Goal: Navigation & Orientation: Find specific page/section

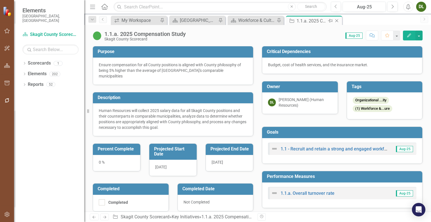
click at [337, 19] on icon "Close" at bounding box center [337, 21] width 6 height 4
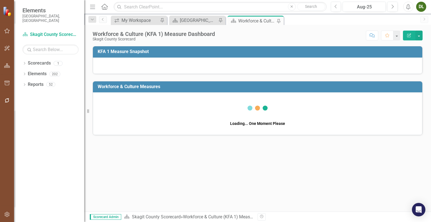
click at [252, 21] on div "Workforce & Culture (KFA 1) Measure Dashboard" at bounding box center [256, 20] width 37 height 7
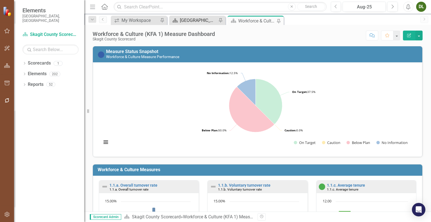
click at [191, 19] on div "[GEOGRAPHIC_DATA] Page" at bounding box center [198, 20] width 37 height 7
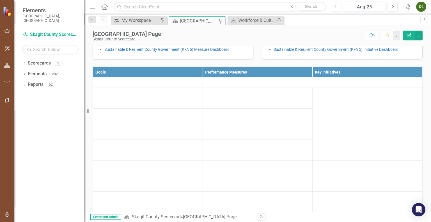
scroll to position [148, 0]
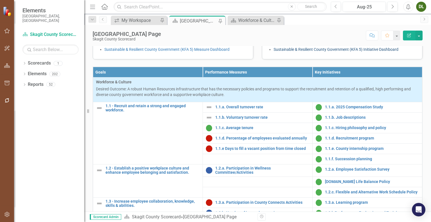
click at [290, 52] on link "Sustainable & Resilient County Government (KFA 5) Initiative Dashboard" at bounding box center [336, 49] width 125 height 4
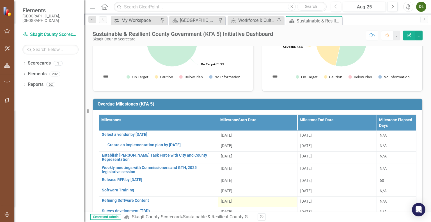
scroll to position [57, 0]
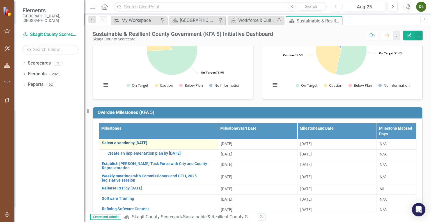
click at [157, 142] on link "Select a vendor by [DATE]" at bounding box center [158, 143] width 113 height 4
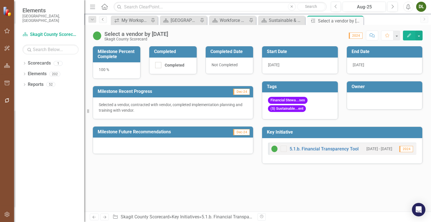
click at [103, 18] on icon "Previous" at bounding box center [103, 19] width 4 height 3
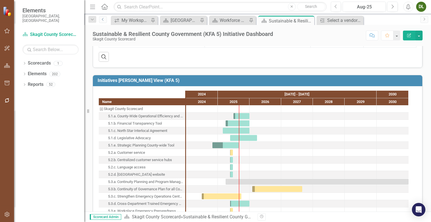
scroll to position [31, 0]
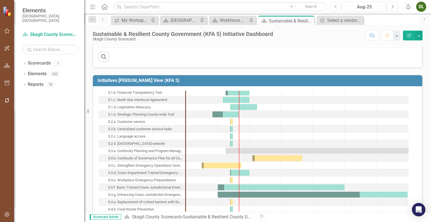
click at [139, 178] on div "5.3.e. Workplace Emergency Preparedness" at bounding box center [142, 180] width 68 height 7
click at [233, 177] on div "Task: Start date: 2025-05-23 End date: 2025-06-23" at bounding box center [234, 180] width 2 height 6
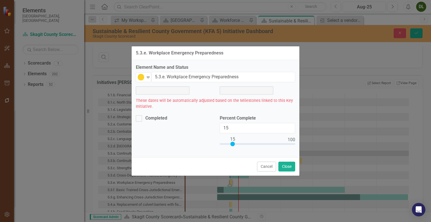
scroll to position [30, 0]
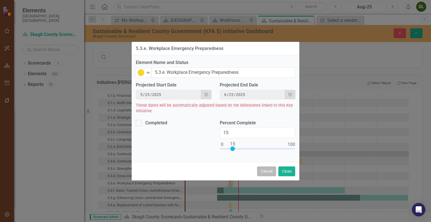
click at [264, 171] on button "Cancel" at bounding box center [266, 171] width 19 height 10
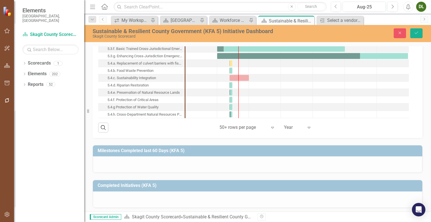
scroll to position [567, 0]
click at [21, 70] on div "Dropdown Scorecards 1 Skagit County Scorecard Dropdown Elements 202 Dropdown Go…" at bounding box center [49, 140] width 70 height 163
click at [24, 73] on icon "Dropdown" at bounding box center [24, 74] width 4 height 3
click at [26, 105] on icon "Dropdown" at bounding box center [27, 106] width 4 height 3
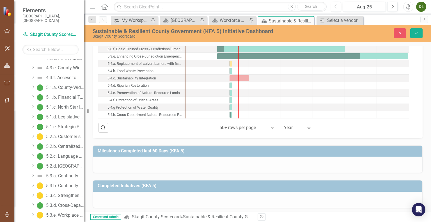
scroll to position [550, 0]
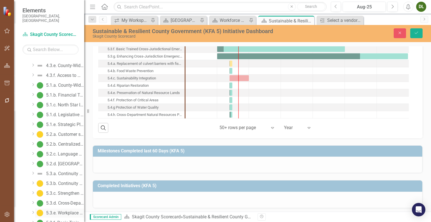
click at [62, 210] on div "5.3.e. Workplace Emergency Preparedness" at bounding box center [65, 212] width 38 height 5
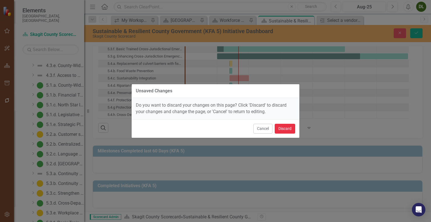
click at [281, 132] on button "Discard" at bounding box center [285, 129] width 20 height 10
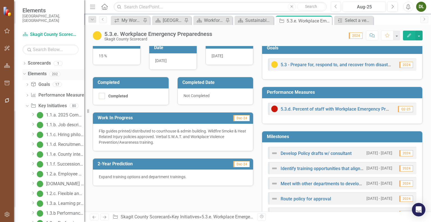
click at [25, 72] on icon "Dropdown" at bounding box center [23, 74] width 3 height 4
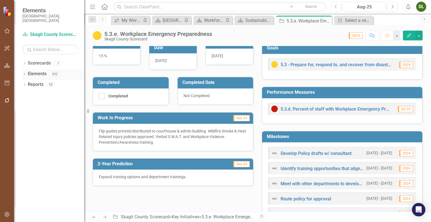
click at [24, 73] on icon "Dropdown" at bounding box center [24, 74] width 4 height 3
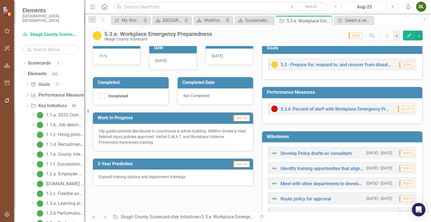
click at [27, 94] on icon "Dropdown" at bounding box center [27, 95] width 4 height 3
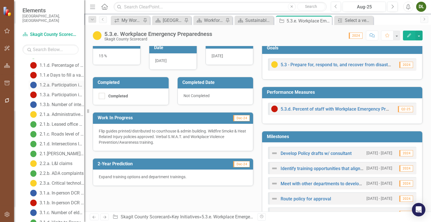
scroll to position [75, 0]
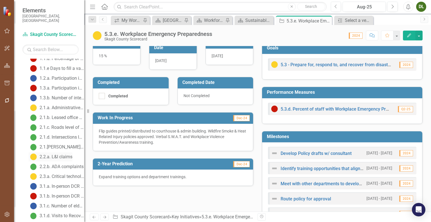
click at [51, 154] on div "2.2.a. L&I claims" at bounding box center [56, 156] width 33 height 5
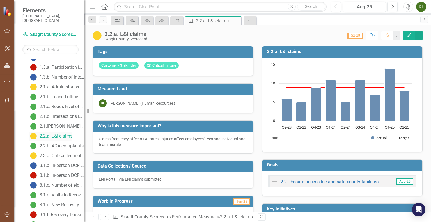
scroll to position [97, 0]
click at [59, 143] on div "2.2.b. ADA complaints" at bounding box center [62, 145] width 44 height 5
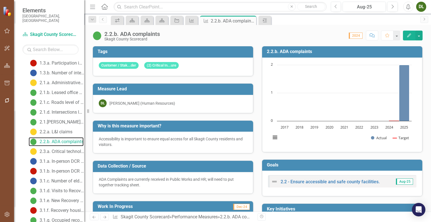
scroll to position [100, 0]
